Goal: Communication & Community: Answer question/provide support

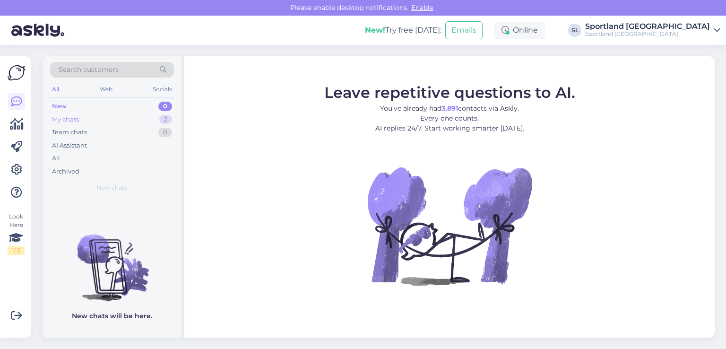
click at [103, 114] on div "My chats 2" at bounding box center [112, 119] width 124 height 13
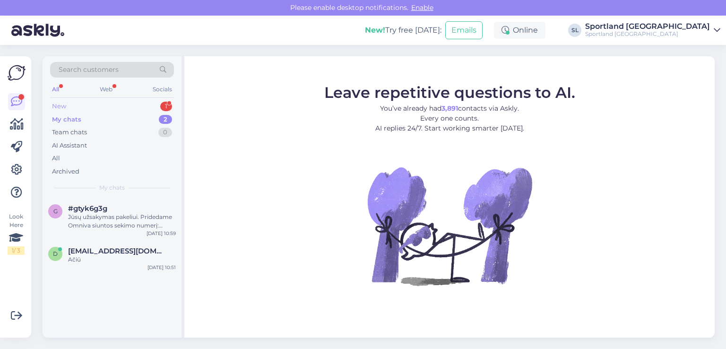
click at [107, 105] on div "New 1" at bounding box center [112, 106] width 124 height 13
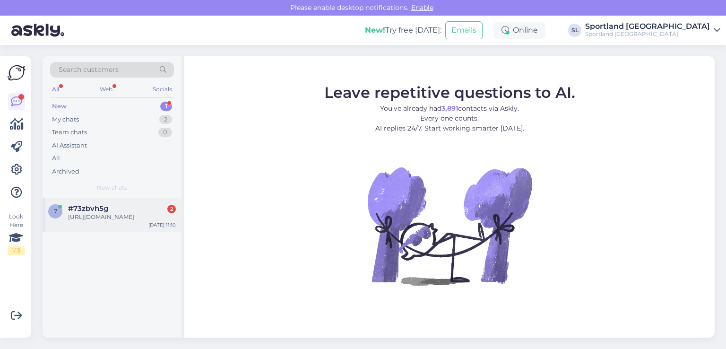
click at [98, 206] on span "#73zbvh5g" at bounding box center [88, 208] width 40 height 9
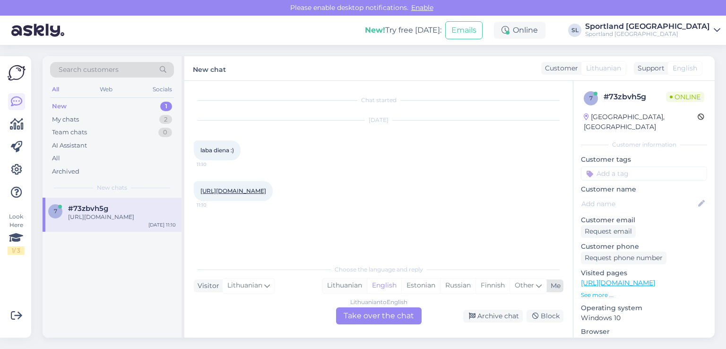
click at [343, 285] on div "Lithuanian" at bounding box center [345, 286] width 44 height 14
click at [353, 313] on div "Lithuanian to Lithuanian Take over the chat" at bounding box center [379, 315] width 86 height 17
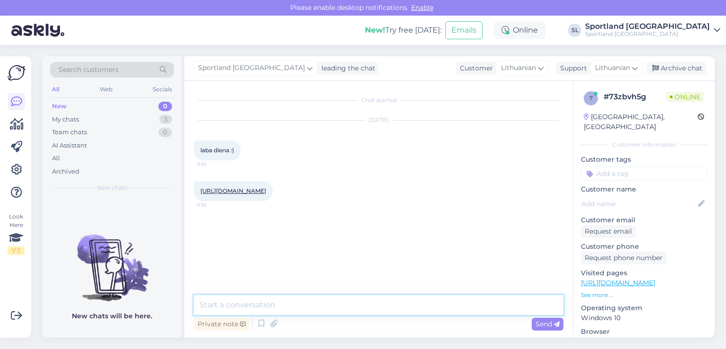
click at [263, 303] on textarea at bounding box center [379, 305] width 370 height 20
type textarea "Sveiki"
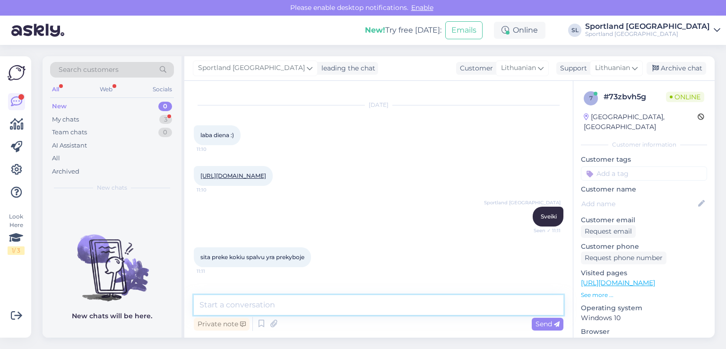
scroll to position [55, 0]
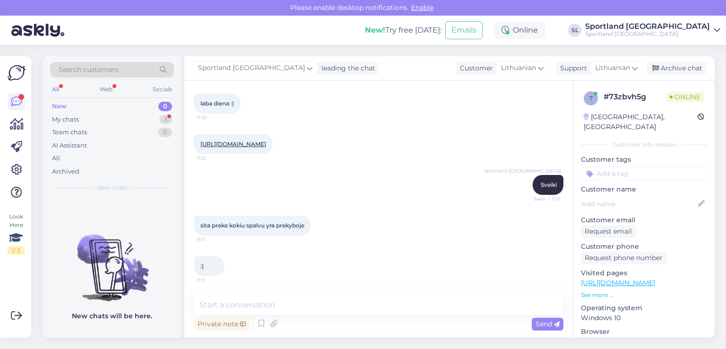
click at [266, 140] on link "https://sportland.lt/product/nike_varsity_elite_backpack___32l_hm9965_017" at bounding box center [234, 143] width 66 height 7
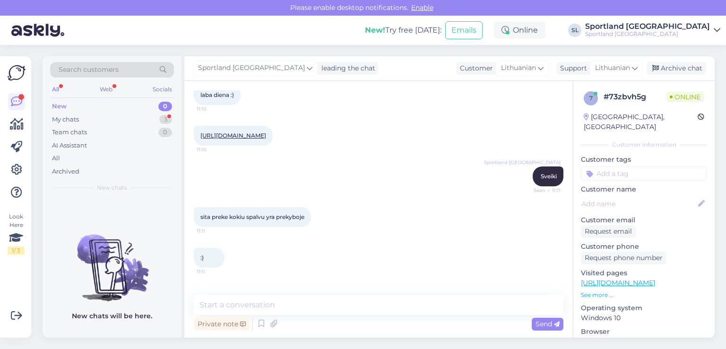
scroll to position [96, 0]
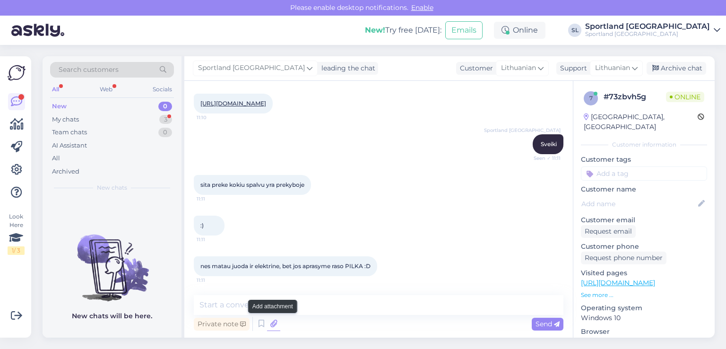
click at [273, 324] on icon at bounding box center [273, 324] width 13 height 14
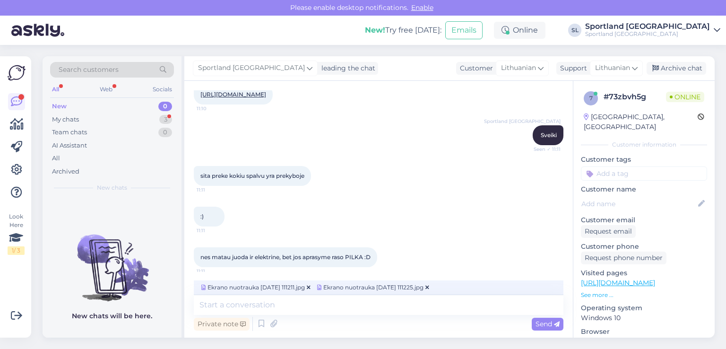
click at [552, 323] on span "Send" at bounding box center [548, 324] width 24 height 9
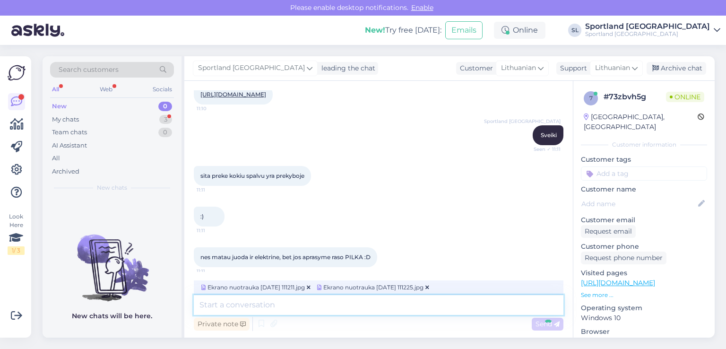
scroll to position [215, 0]
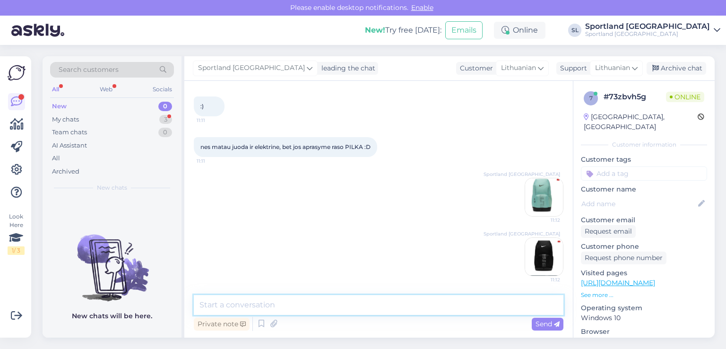
click at [392, 305] on textarea at bounding box center [379, 305] width 370 height 20
type textarea "turime šių dviejų spalvų"
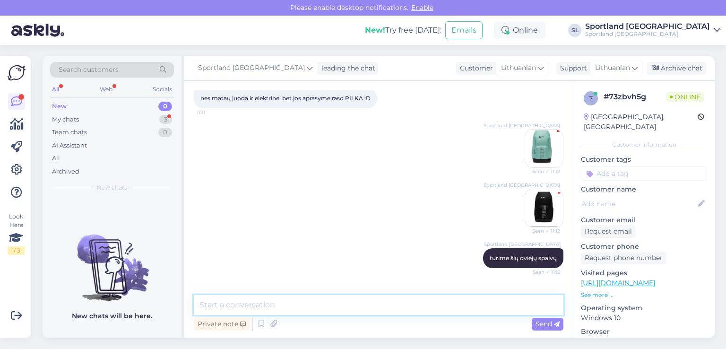
scroll to position [297, 0]
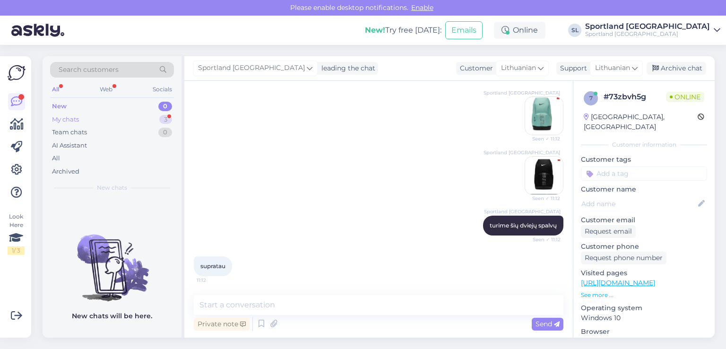
click at [69, 115] on div "My chats" at bounding box center [65, 119] width 27 height 9
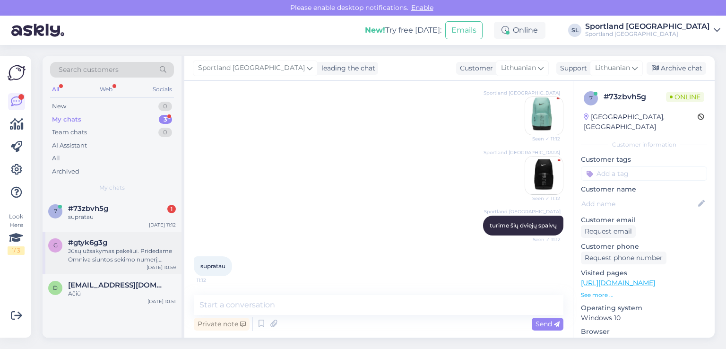
click at [106, 237] on div "g #gtyk6g3g Jūsų užsakymas pakeliui. Pridedame Omniva siuntos sekimo numerį: CC…" at bounding box center [112, 253] width 139 height 43
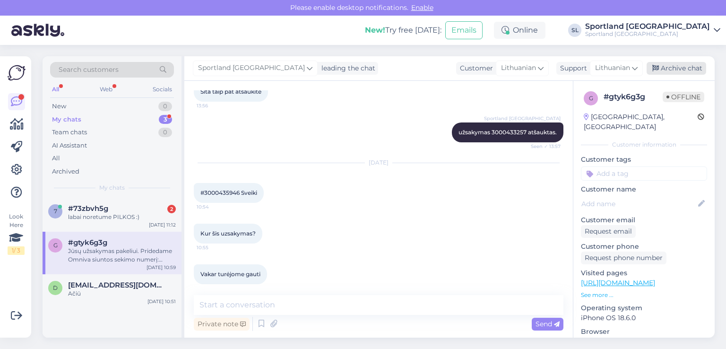
scroll to position [563, 0]
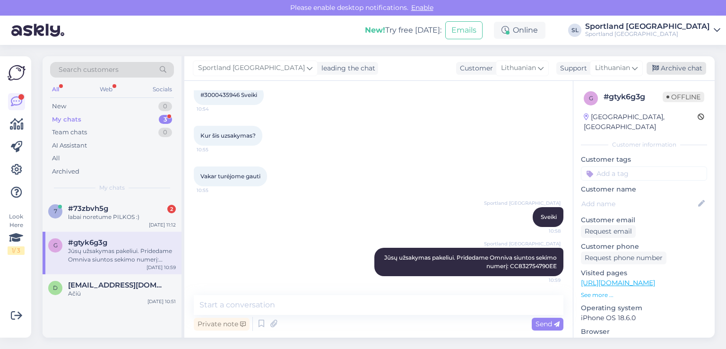
click at [664, 67] on div "Archive chat" at bounding box center [677, 68] width 60 height 13
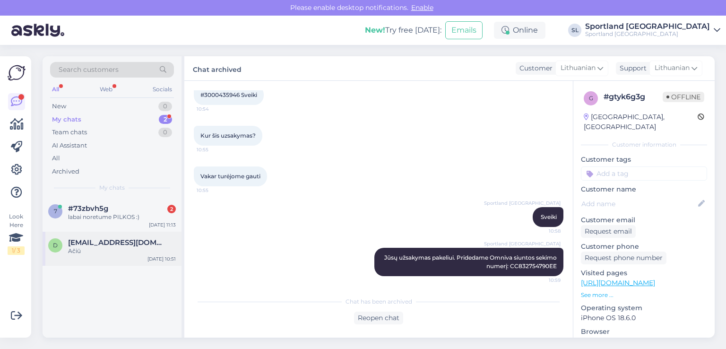
click at [81, 241] on span "[EMAIL_ADDRESS][DOMAIN_NAME]" at bounding box center [117, 242] width 98 height 9
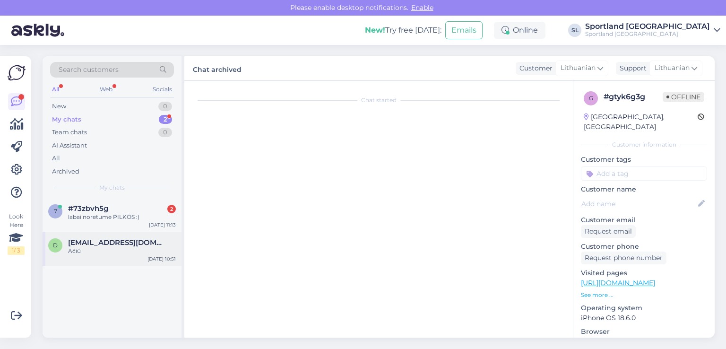
scroll to position [100, 0]
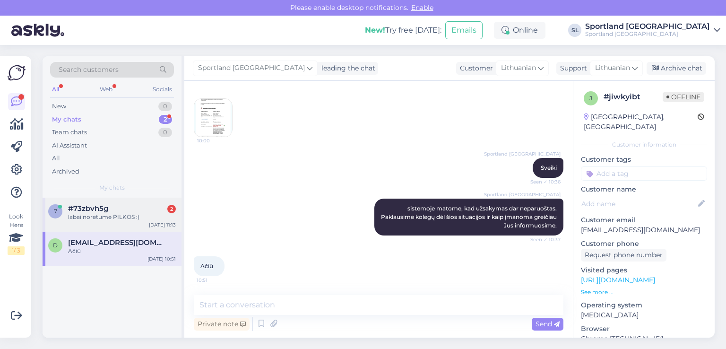
click at [96, 213] on div "labai noretume PILKOS :)" at bounding box center [122, 217] width 108 height 9
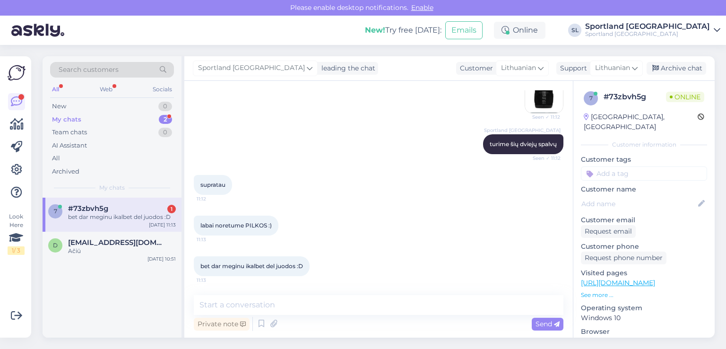
scroll to position [377, 0]
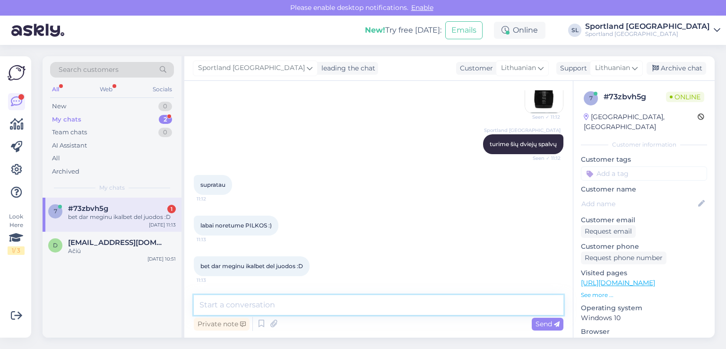
click at [295, 310] on textarea at bounding box center [379, 305] width 370 height 20
click at [335, 303] on textarea at bounding box center [379, 305] width 370 height 20
type textarea "P"
click at [306, 311] on textarea at bounding box center [379, 305] width 370 height 20
type textarea "Juodos spalvos praktiškesnė :))"
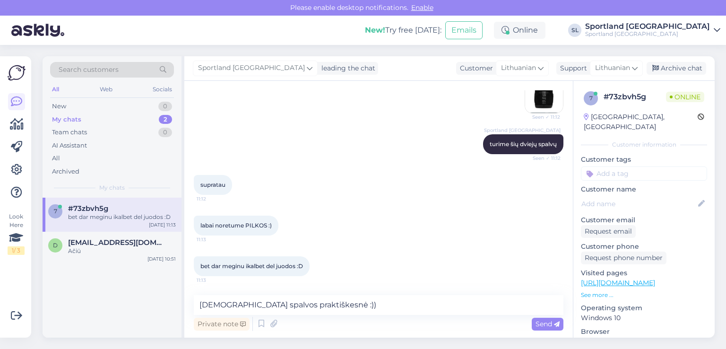
drag, startPoint x: 546, startPoint y: 324, endPoint x: 539, endPoint y: 311, distance: 15.4
click at [546, 324] on span "Send" at bounding box center [548, 324] width 24 height 9
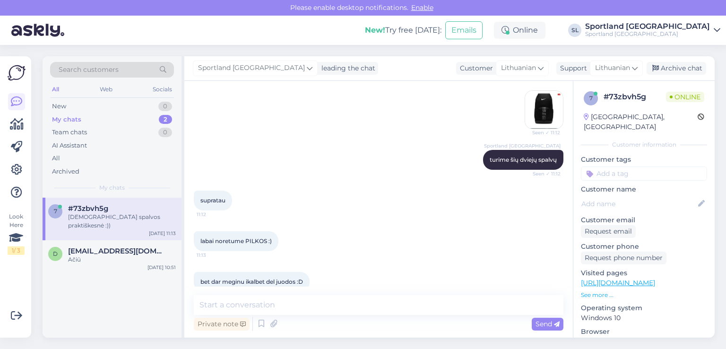
scroll to position [229, 0]
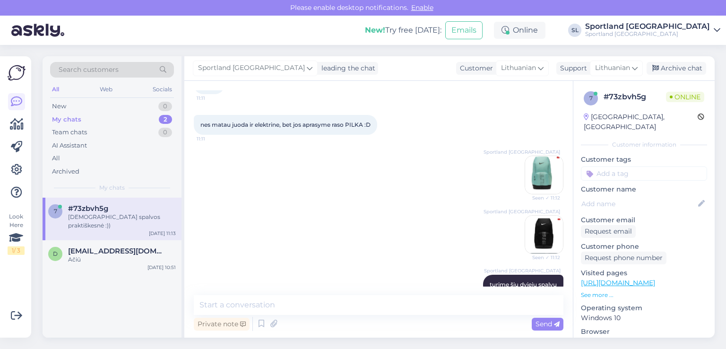
click at [534, 180] on img at bounding box center [544, 175] width 38 height 38
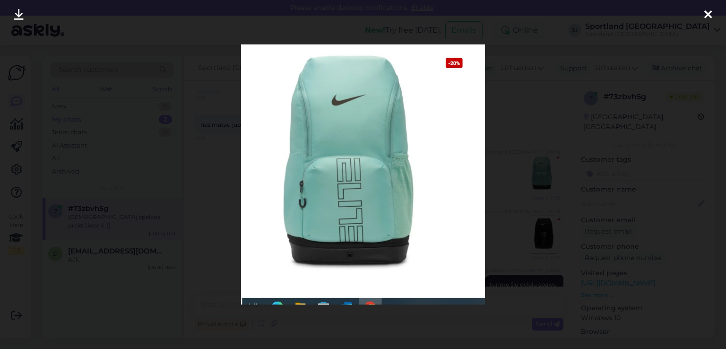
click at [709, 11] on icon at bounding box center [709, 15] width 8 height 12
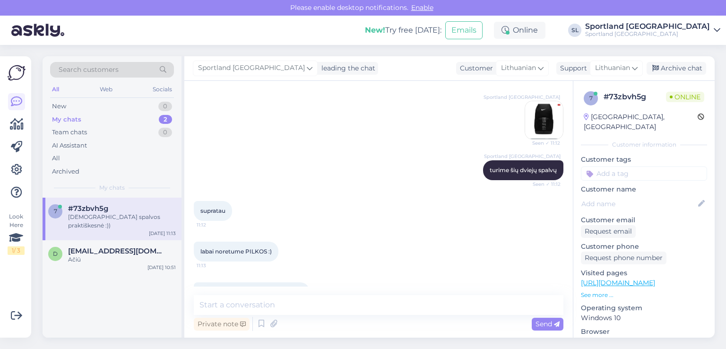
scroll to position [418, 0]
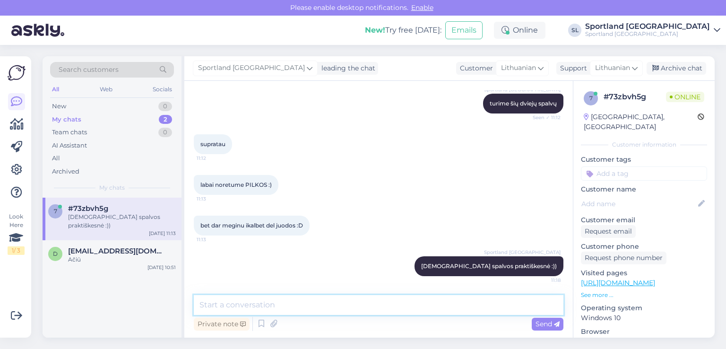
click at [354, 310] on textarea at bounding box center [379, 305] width 370 height 20
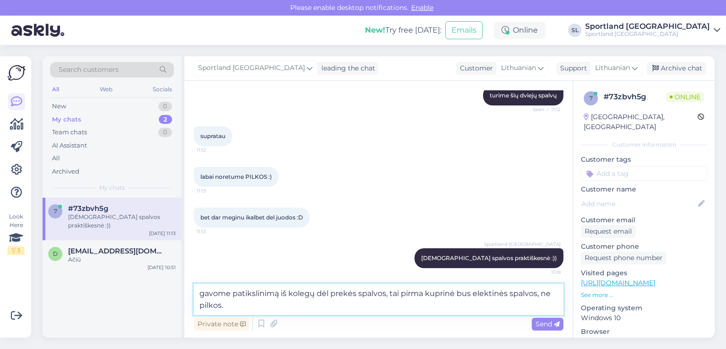
type textarea "gavome patikslinimą iš kolegų dėl prekės spalvos, tai pirma kuprinė bus elektin…"
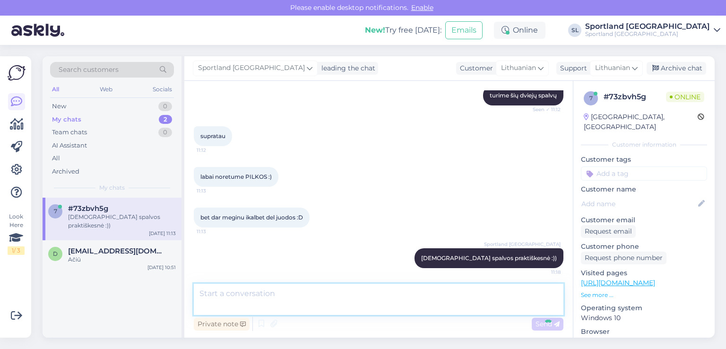
scroll to position [467, 0]
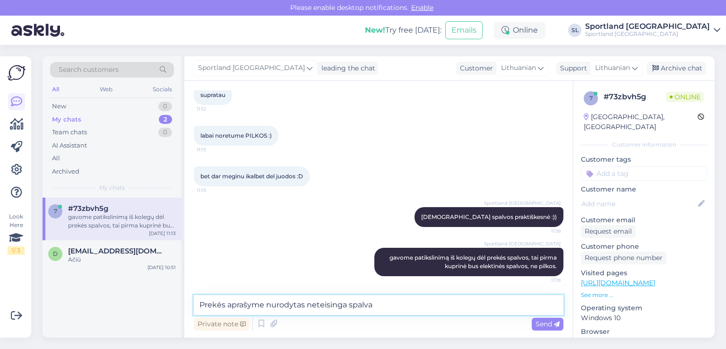
type textarea "Prekės aprašyme nurodytas neteisinga spalva"
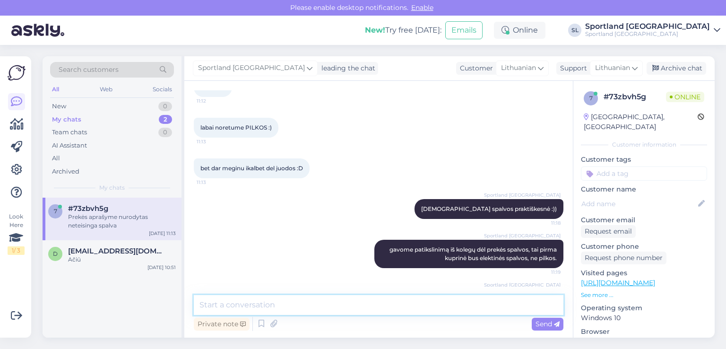
scroll to position [508, 0]
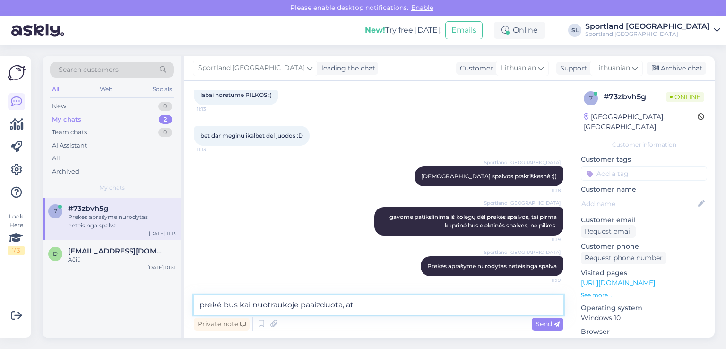
click at [309, 303] on textarea "prekė bus kai nuotraukoje paaizduota, at" at bounding box center [379, 305] width 370 height 20
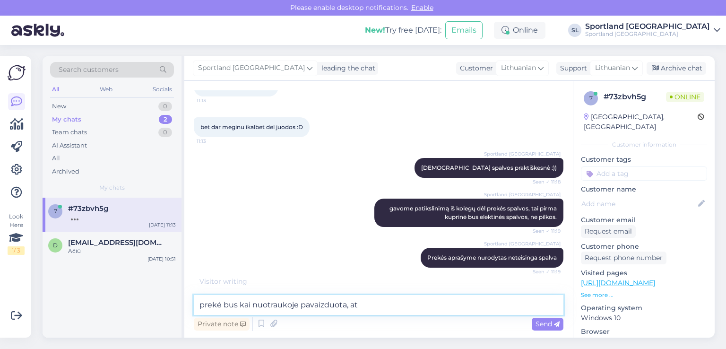
click at [399, 301] on textarea "prekė bus kai nuotraukoje pavaizduota, at" at bounding box center [379, 305] width 370 height 20
type textarea "prekė bus kai nuotraukoje pavaizduota, atsiprašome už nepatogumus."
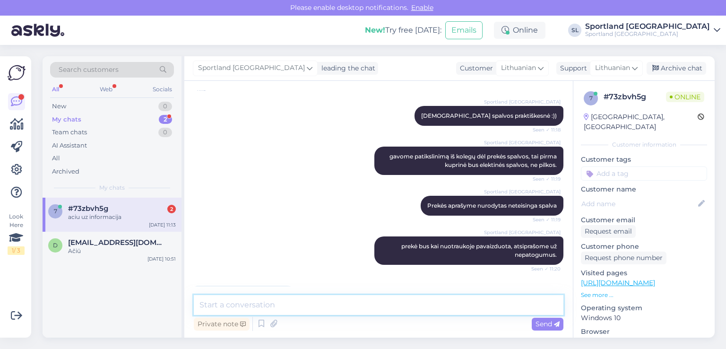
scroll to position [639, 0]
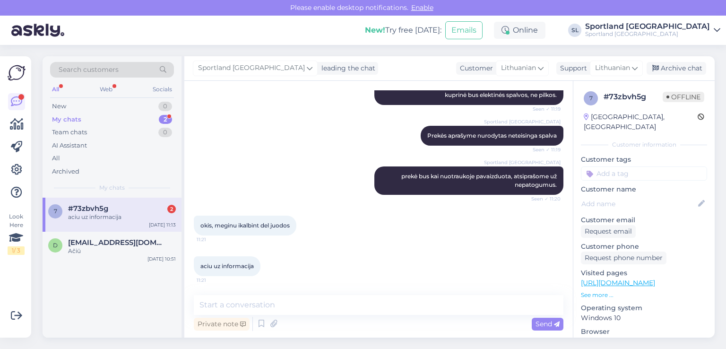
click at [104, 297] on div "7 #73zbvh5g 2 aciu uz informacija Aug 28 11:13 d deivis.jakstas@gmail.com Ačiū …" at bounding box center [112, 268] width 139 height 140
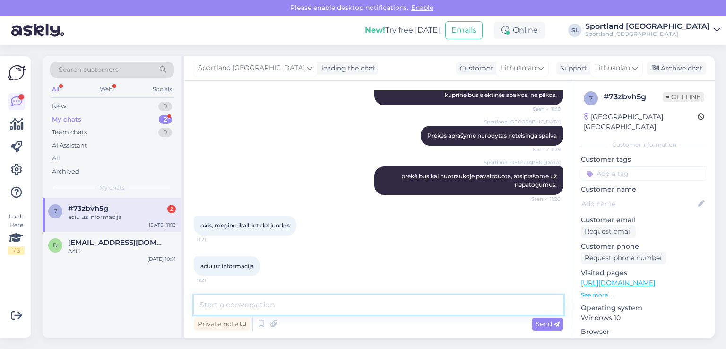
click at [244, 305] on textarea at bounding box center [379, 305] width 370 height 20
type textarea "Ačiū Jums :)"
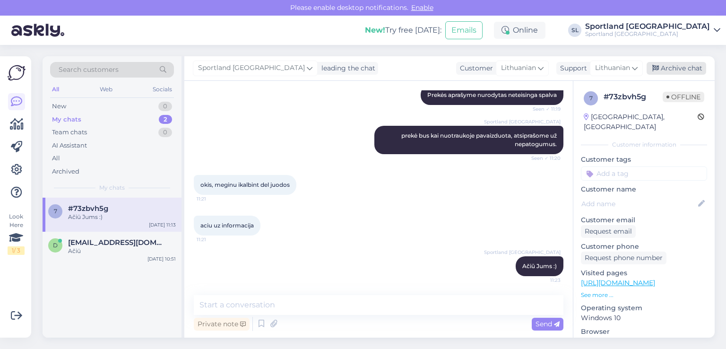
click at [670, 68] on div "Archive chat" at bounding box center [677, 68] width 60 height 13
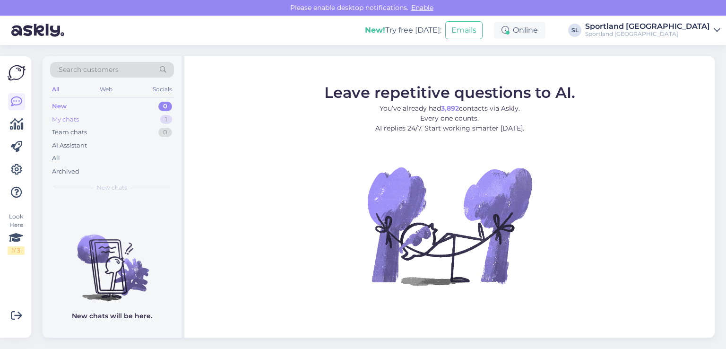
click at [62, 118] on div "My chats" at bounding box center [65, 119] width 27 height 9
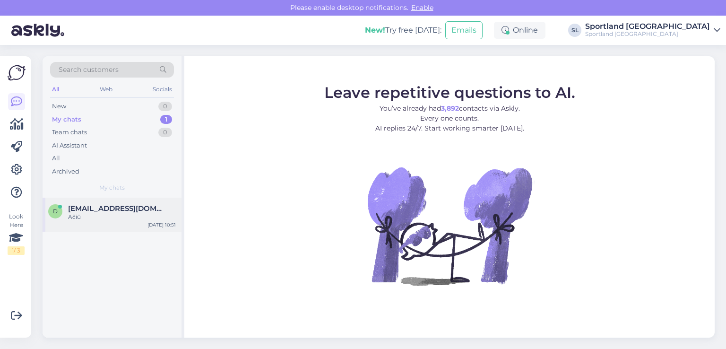
click at [94, 218] on div "Ačiū" at bounding box center [122, 217] width 108 height 9
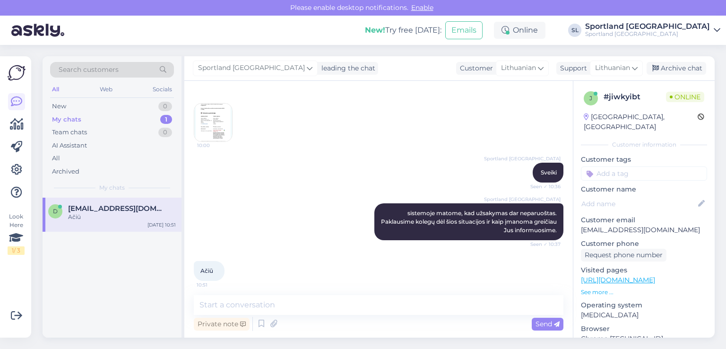
scroll to position [100, 0]
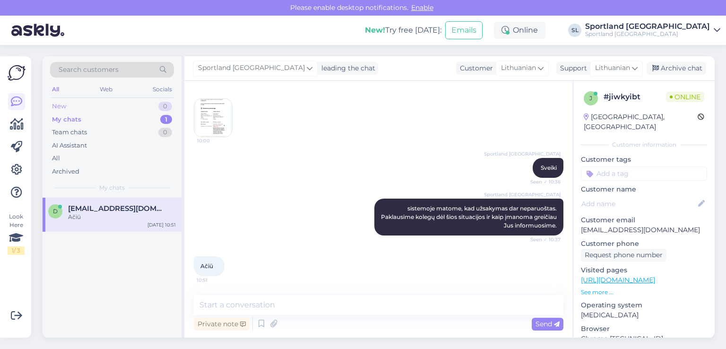
click at [103, 101] on div "New 0" at bounding box center [112, 106] width 124 height 13
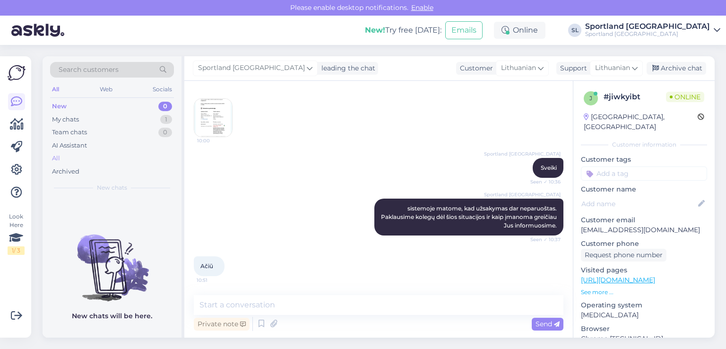
click at [81, 158] on div "All" at bounding box center [112, 158] width 124 height 13
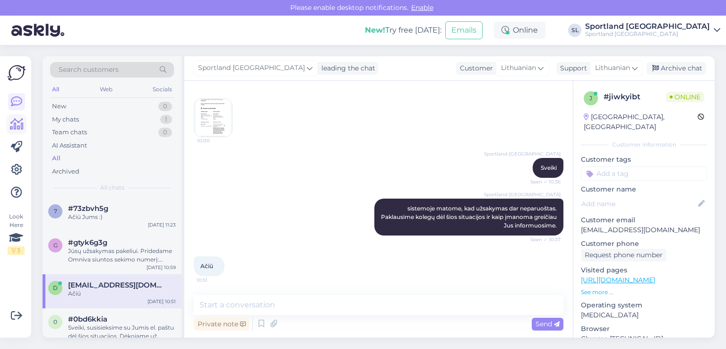
click at [13, 129] on icon at bounding box center [17, 124] width 14 height 11
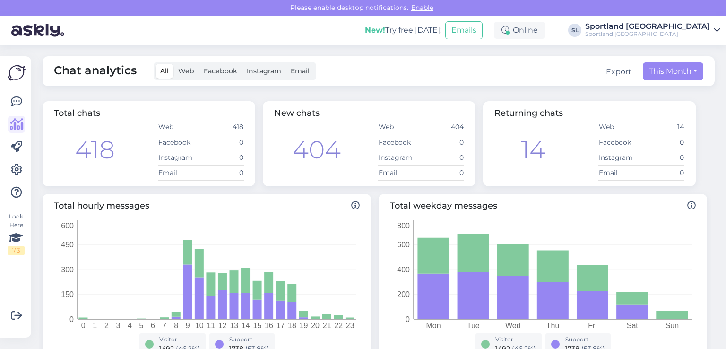
click at [9, 112] on div at bounding box center [16, 147] width 17 height 108
click at [13, 102] on icon at bounding box center [16, 101] width 11 height 11
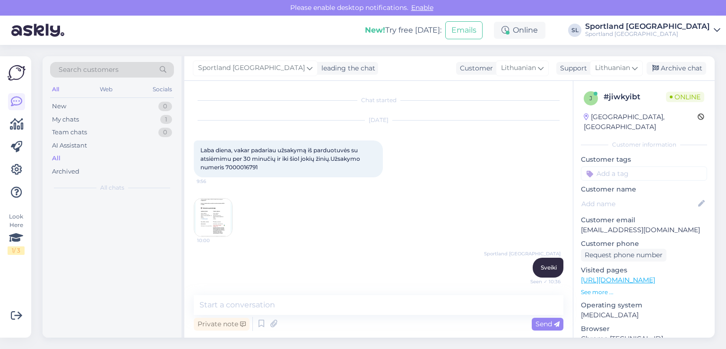
scroll to position [100, 0]
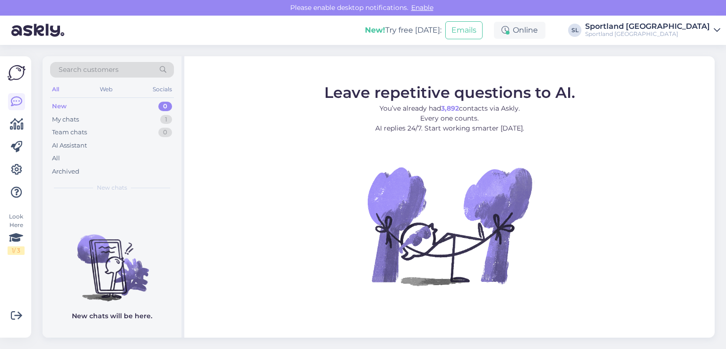
click at [64, 165] on div "Archived" at bounding box center [112, 171] width 124 height 13
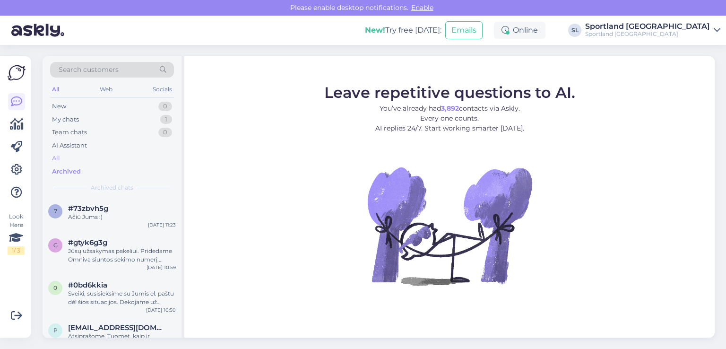
click at [67, 154] on div "All" at bounding box center [112, 158] width 124 height 13
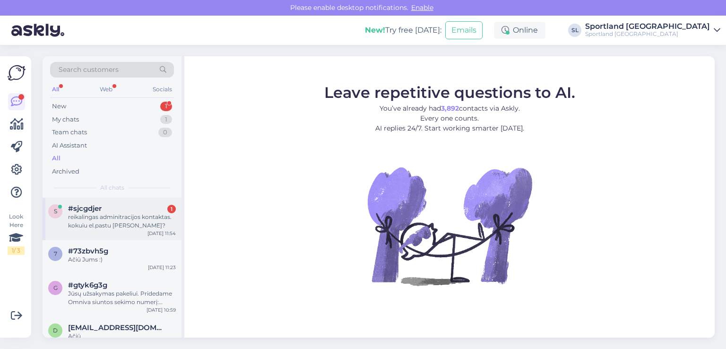
click at [112, 232] on div "s #sjcgdjer 1 reikalingas adminitracijos kontaktas. kokuiu el.pastu galiu rayti…" at bounding box center [112, 219] width 139 height 43
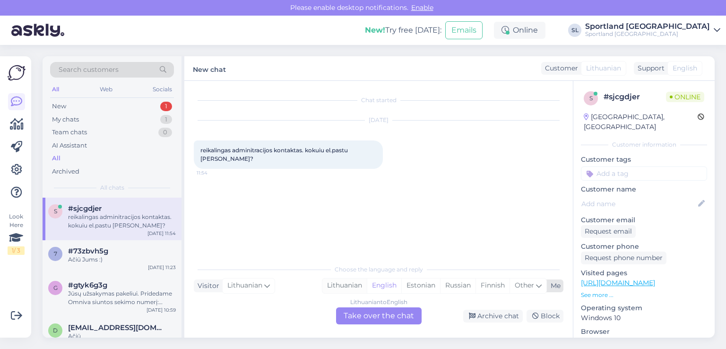
drag, startPoint x: 339, startPoint y: 275, endPoint x: 342, endPoint y: 284, distance: 9.7
click at [339, 275] on div "Choose the language and reply Visitor Lithuanian Me Lithuanian English Estonian…" at bounding box center [379, 292] width 370 height 65
click at [343, 285] on div "Lithuanian" at bounding box center [345, 286] width 44 height 14
click at [345, 313] on div "Lithuanian to Lithuanian Take over the chat" at bounding box center [379, 315] width 86 height 17
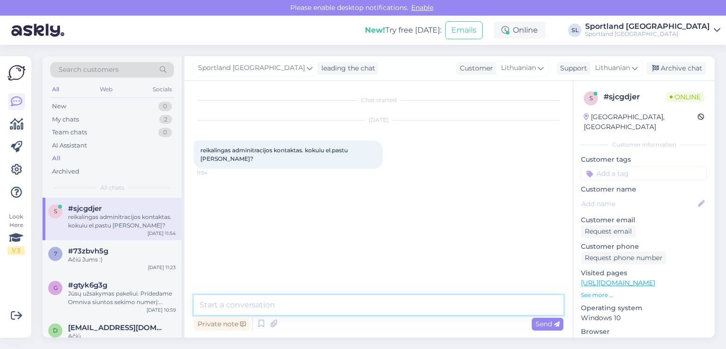
click at [322, 308] on textarea at bounding box center [379, 305] width 370 height 20
type textarea "Sveiki, kreipkitės el. paštu į [EMAIL_ADDRESS][DOMAIN_NAME]"
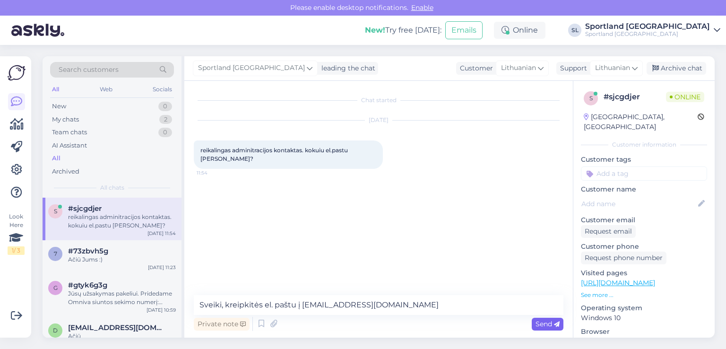
click at [539, 322] on span "Send" at bounding box center [548, 324] width 24 height 9
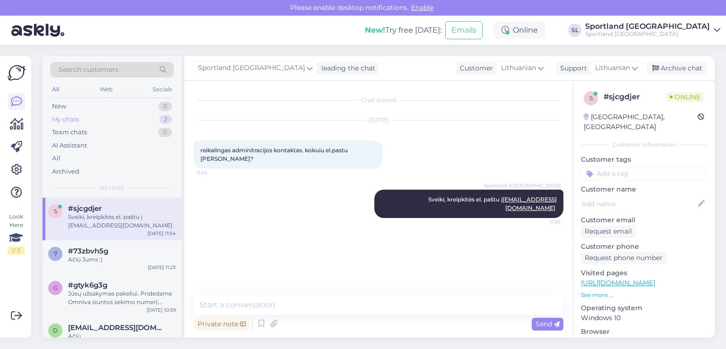
click at [107, 121] on div "My chats 2" at bounding box center [112, 119] width 124 height 13
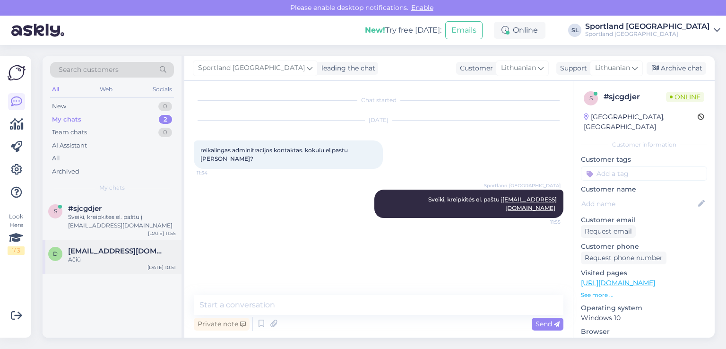
click at [123, 260] on div "Ačiū" at bounding box center [122, 259] width 108 height 9
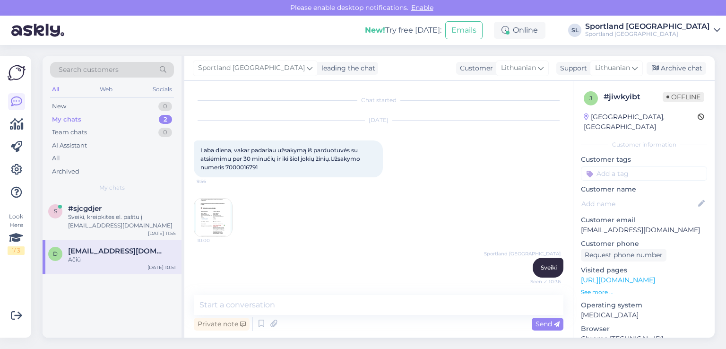
scroll to position [100, 0]
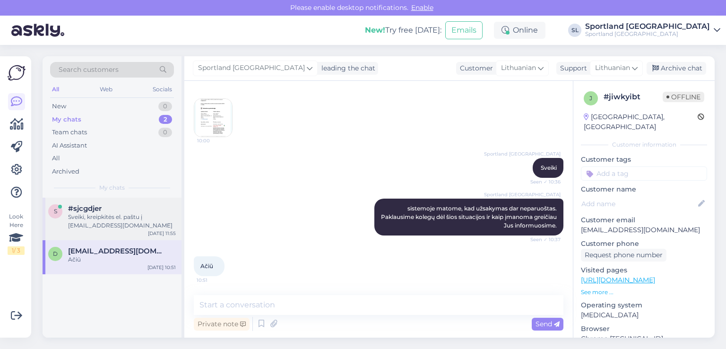
click at [96, 230] on div "s #sjcgdjer Sveiki, kreipkitės el. paštu į aptarnavimas@sportland.lt Aug 28 11:…" at bounding box center [112, 219] width 139 height 43
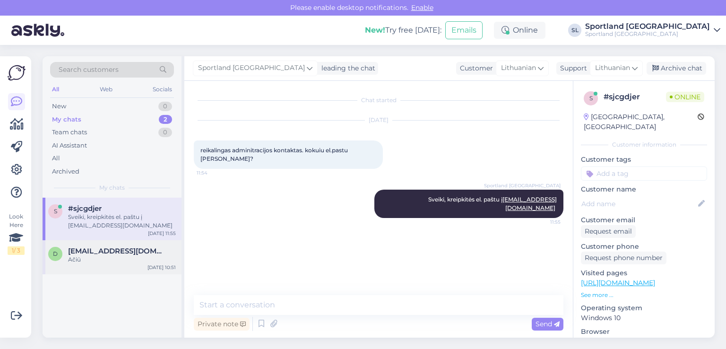
click at [120, 249] on span "[EMAIL_ADDRESS][DOMAIN_NAME]" at bounding box center [117, 251] width 98 height 9
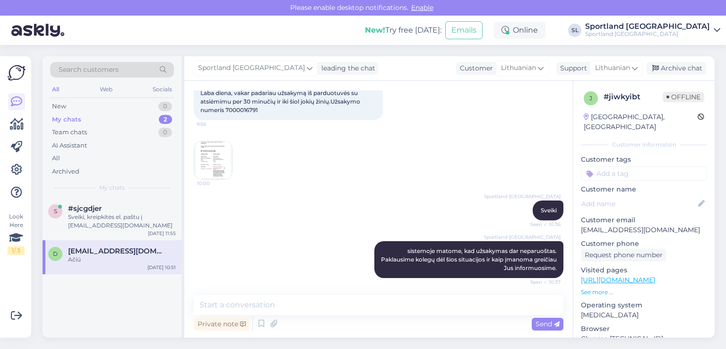
scroll to position [100, 0]
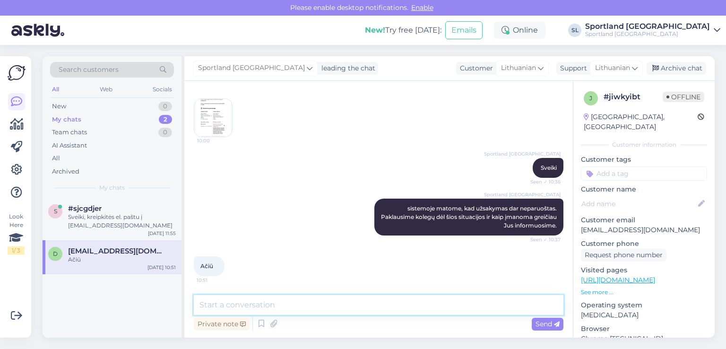
click at [337, 310] on textarea at bounding box center [379, 305] width 370 height 20
type textarea "Išsiuntėme Jums el. laišką."
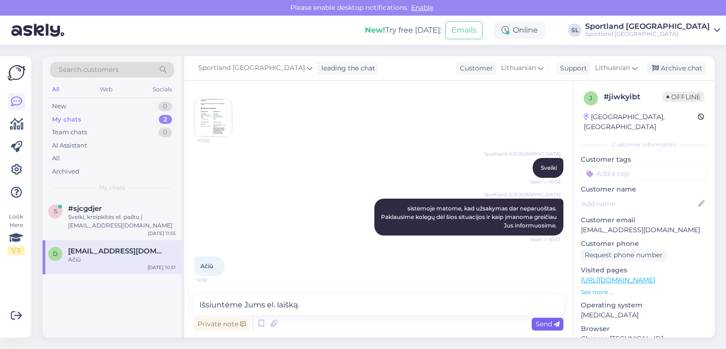
click at [542, 323] on span "Send" at bounding box center [548, 324] width 24 height 9
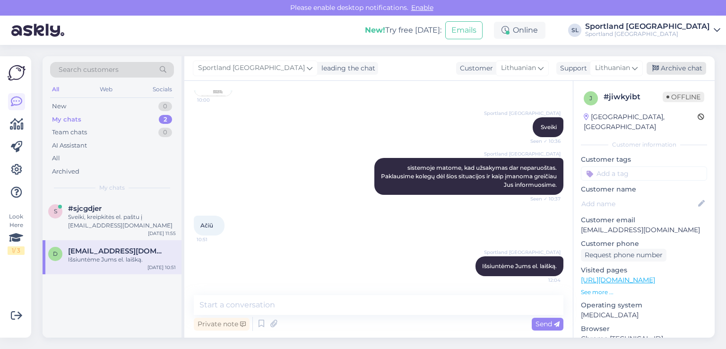
click at [675, 64] on div "Archive chat" at bounding box center [677, 68] width 60 height 13
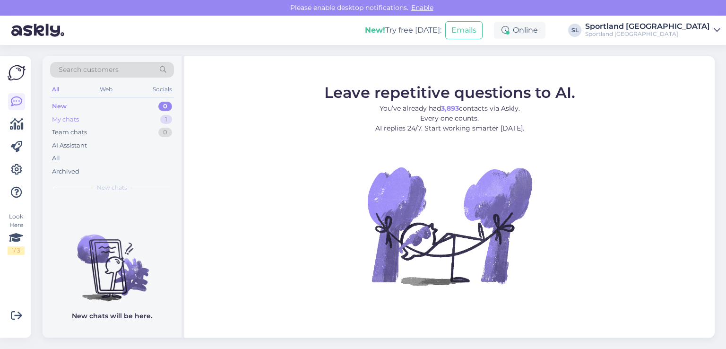
click at [140, 114] on div "My chats 1" at bounding box center [112, 119] width 124 height 13
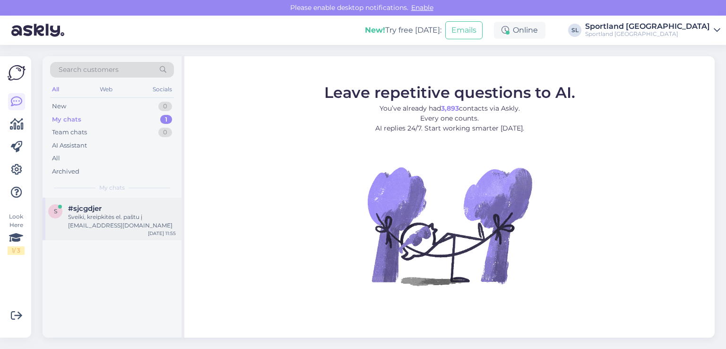
click at [102, 229] on div "Sveiki, kreipkitės el. paštu į aptarnavimas@sportland.lt" at bounding box center [122, 221] width 108 height 17
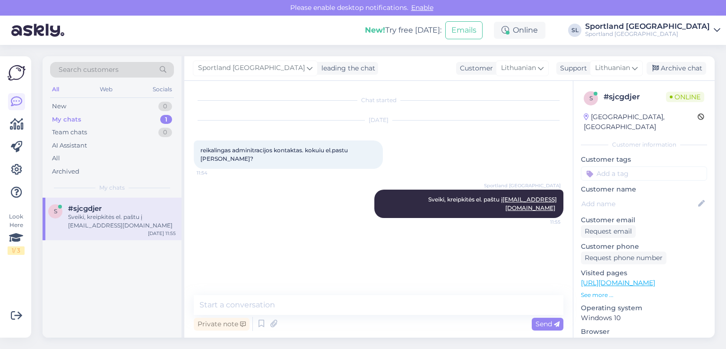
click at [106, 293] on div "s #sjcgdjer Sveiki, kreipkitės el. paštu į aptarnavimas@sportland.lt Aug 28 11:…" at bounding box center [112, 268] width 139 height 140
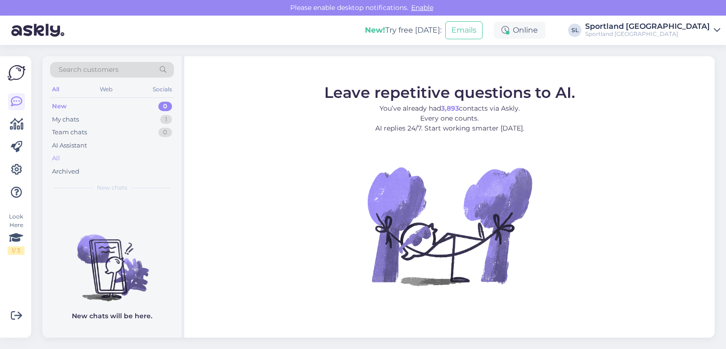
click at [59, 164] on div "All" at bounding box center [112, 158] width 124 height 13
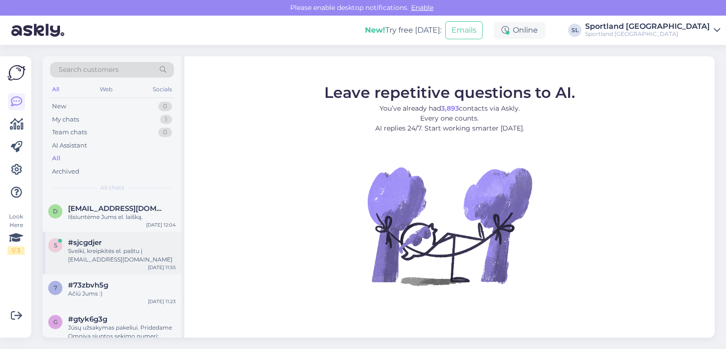
click at [110, 245] on div "#sjcgdjer" at bounding box center [122, 242] width 108 height 9
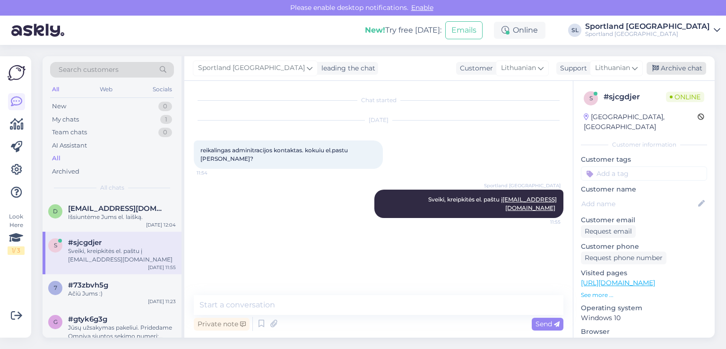
click at [687, 63] on div "Archive chat" at bounding box center [677, 68] width 60 height 13
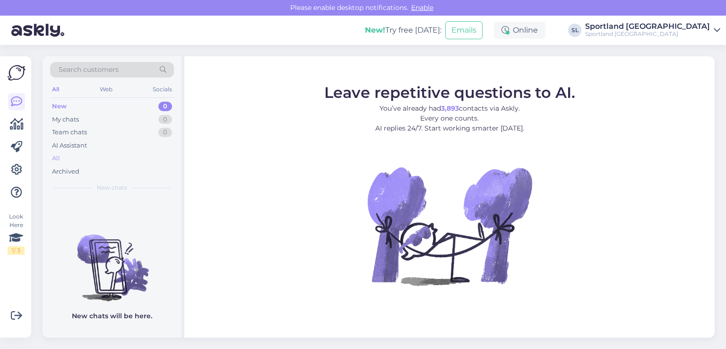
click at [64, 159] on div "All" at bounding box center [112, 158] width 124 height 13
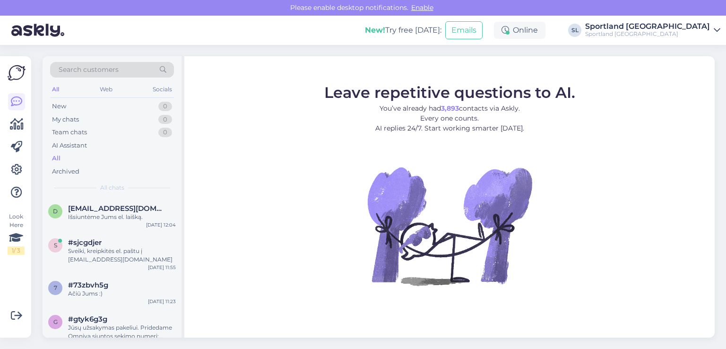
click at [25, 125] on div "Look Here 1 / 3" at bounding box center [17, 197] width 18 height 266
click at [17, 121] on icon at bounding box center [17, 124] width 14 height 11
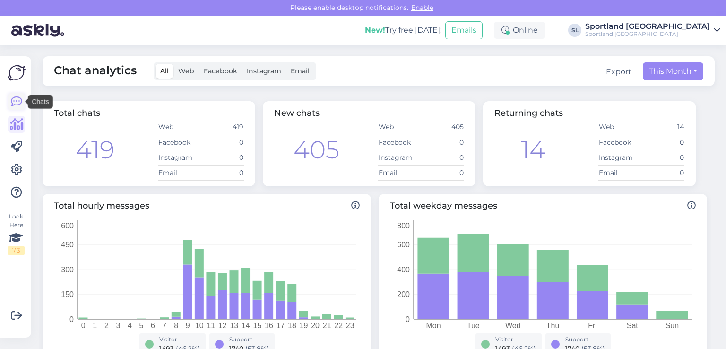
click at [15, 99] on icon at bounding box center [16, 101] width 11 height 11
